Goal: Information Seeking & Learning: Compare options

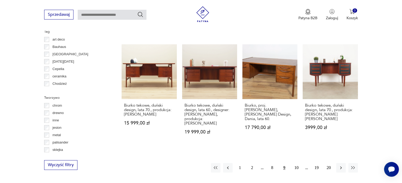
scroll to position [536, 0]
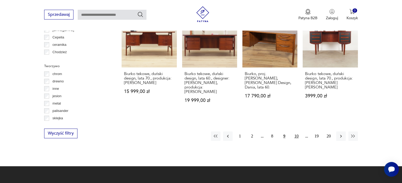
click at [296, 132] on button "10" at bounding box center [296, 137] width 10 height 10
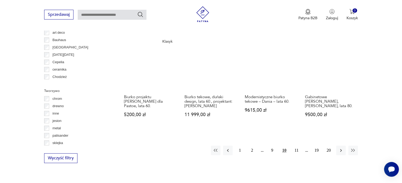
scroll to position [510, 0]
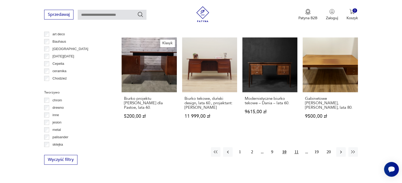
click at [294, 148] on button "11" at bounding box center [296, 153] width 10 height 10
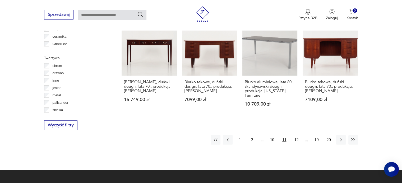
scroll to position [589, 0]
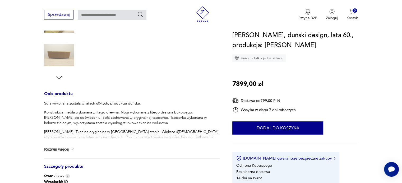
click at [62, 148] on button "Rozwiń więcej" at bounding box center [59, 149] width 31 height 5
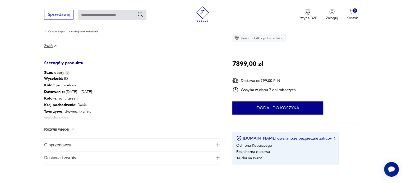
scroll to position [370, 0]
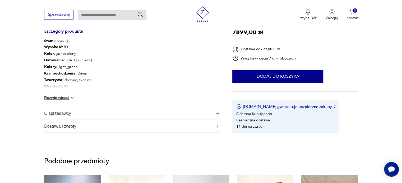
click at [56, 97] on button "Rozwiń więcej" at bounding box center [59, 97] width 31 height 5
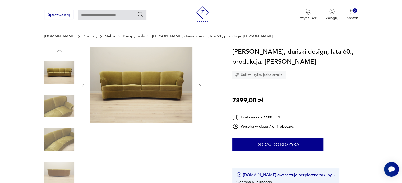
scroll to position [53, 0]
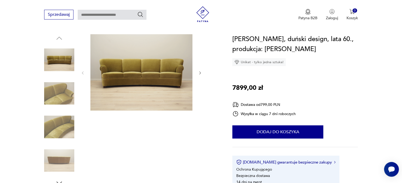
click at [64, 94] on img at bounding box center [59, 94] width 30 height 30
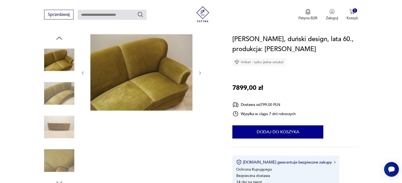
click at [62, 125] on img at bounding box center [59, 127] width 30 height 30
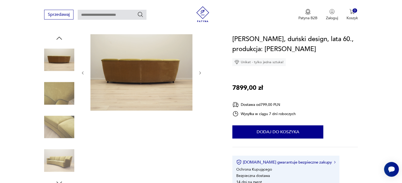
click at [68, 159] on img at bounding box center [59, 161] width 30 height 30
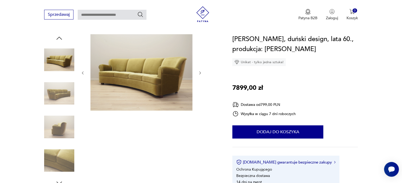
click at [62, 121] on img at bounding box center [59, 127] width 30 height 30
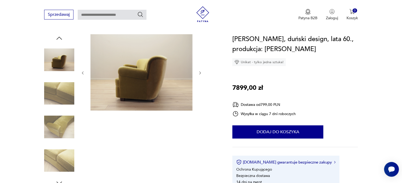
click at [54, 56] on img at bounding box center [59, 60] width 30 height 30
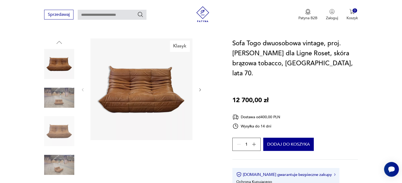
click at [63, 93] on img at bounding box center [59, 98] width 30 height 30
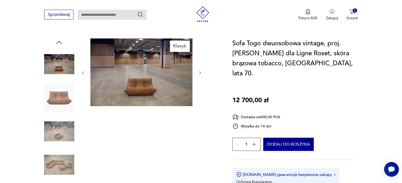
click at [64, 95] on img at bounding box center [59, 98] width 30 height 30
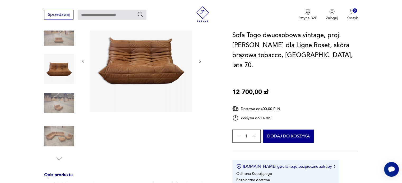
scroll to position [185, 0]
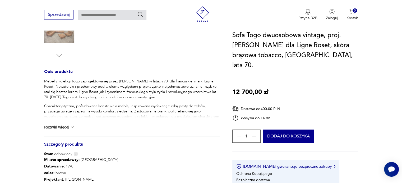
click at [55, 125] on button "Rozwiń więcej" at bounding box center [59, 127] width 31 height 5
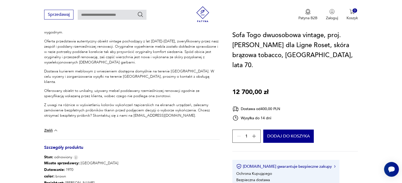
scroll to position [343, 0]
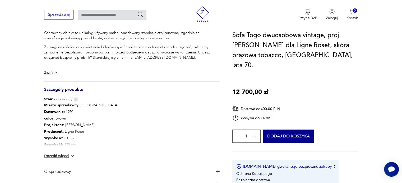
click at [62, 154] on button "Rozwiń więcej" at bounding box center [59, 156] width 31 height 5
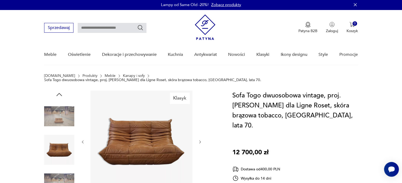
scroll to position [0, 0]
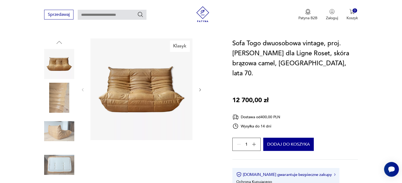
click at [58, 131] on img at bounding box center [59, 131] width 30 height 30
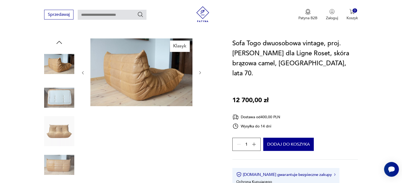
click at [56, 64] on img at bounding box center [59, 64] width 30 height 30
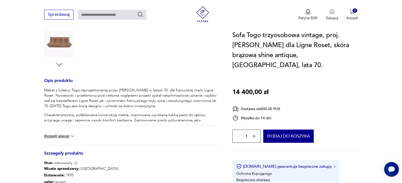
scroll to position [211, 0]
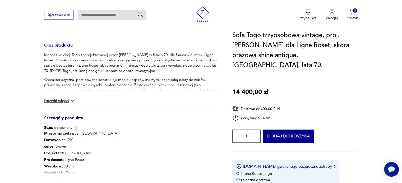
click at [63, 98] on button "Rozwiń więcej" at bounding box center [59, 100] width 31 height 5
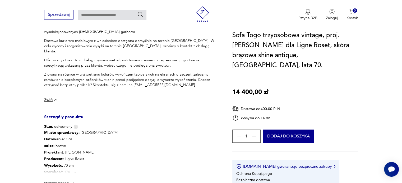
scroll to position [343, 0]
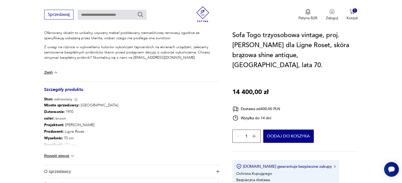
click at [65, 154] on button "Rozwiń więcej" at bounding box center [59, 156] width 31 height 5
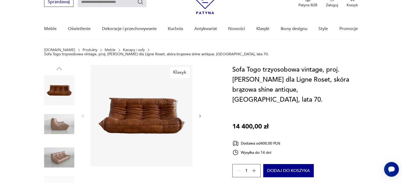
scroll to position [53, 0]
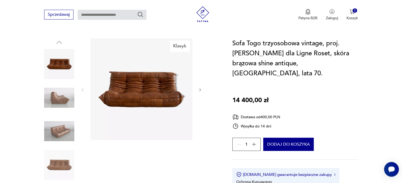
click at [61, 97] on img at bounding box center [59, 98] width 30 height 30
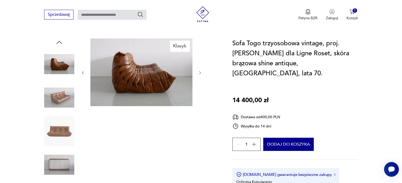
click at [62, 116] on img at bounding box center [59, 131] width 30 height 30
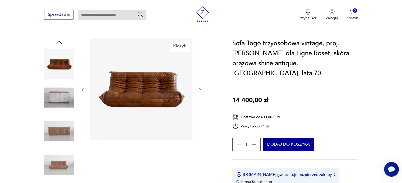
click at [62, 116] on img at bounding box center [59, 131] width 30 height 30
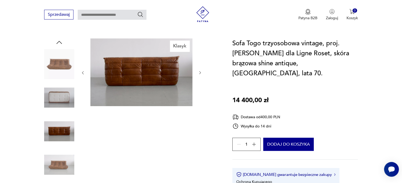
click at [60, 94] on img at bounding box center [59, 98] width 30 height 30
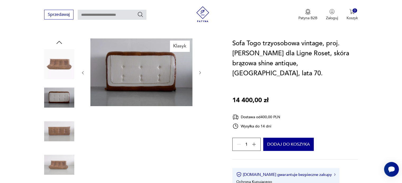
click at [55, 164] on img at bounding box center [59, 165] width 30 height 30
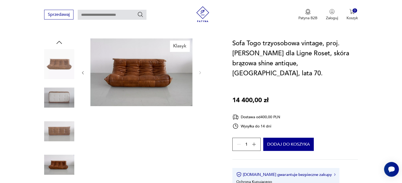
click at [65, 59] on img at bounding box center [59, 64] width 30 height 30
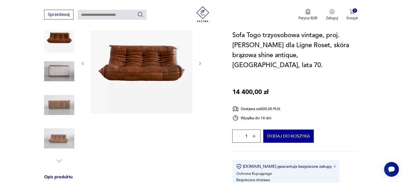
scroll to position [0, 0]
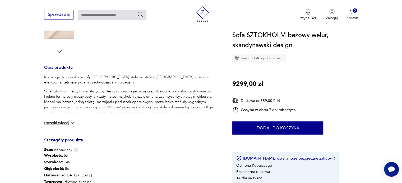
scroll to position [238, 0]
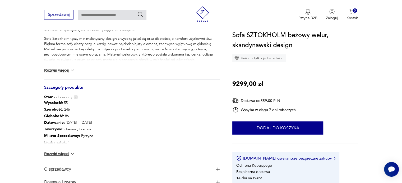
click at [60, 154] on button "Rozwiń więcej" at bounding box center [59, 154] width 31 height 5
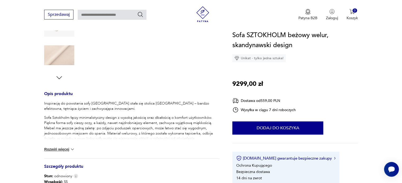
scroll to position [53, 0]
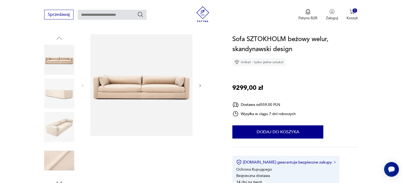
click at [55, 93] on img at bounding box center [59, 94] width 30 height 30
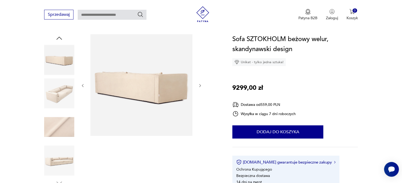
click at [62, 109] on div at bounding box center [59, 94] width 30 height 31
click at [63, 95] on img at bounding box center [59, 94] width 30 height 30
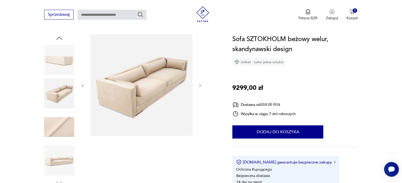
click at [60, 127] on img at bounding box center [59, 127] width 30 height 30
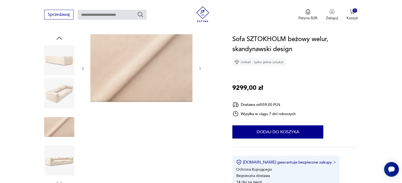
click at [63, 166] on img at bounding box center [59, 161] width 30 height 30
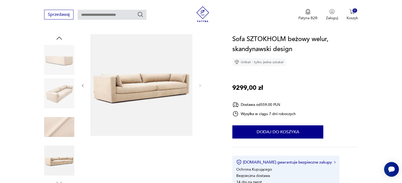
click at [53, 48] on img at bounding box center [59, 60] width 30 height 30
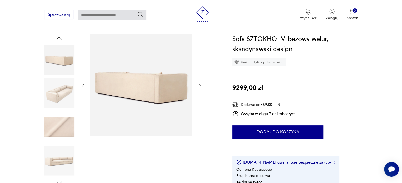
click at [58, 39] on icon "button" at bounding box center [59, 38] width 8 height 8
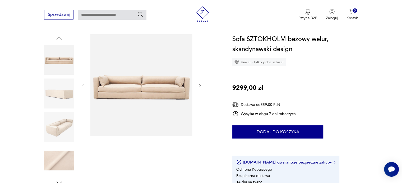
click at [60, 53] on img at bounding box center [59, 60] width 30 height 30
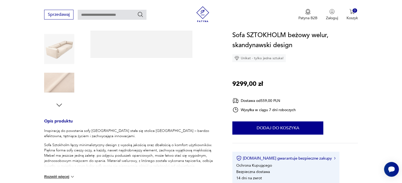
scroll to position [185, 0]
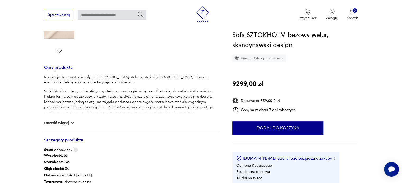
click at [60, 121] on button "Rozwiń więcej" at bounding box center [59, 123] width 31 height 5
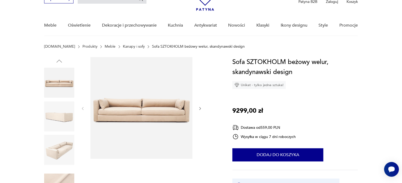
scroll to position [0, 0]
